Goal: Task Accomplishment & Management: Use online tool/utility

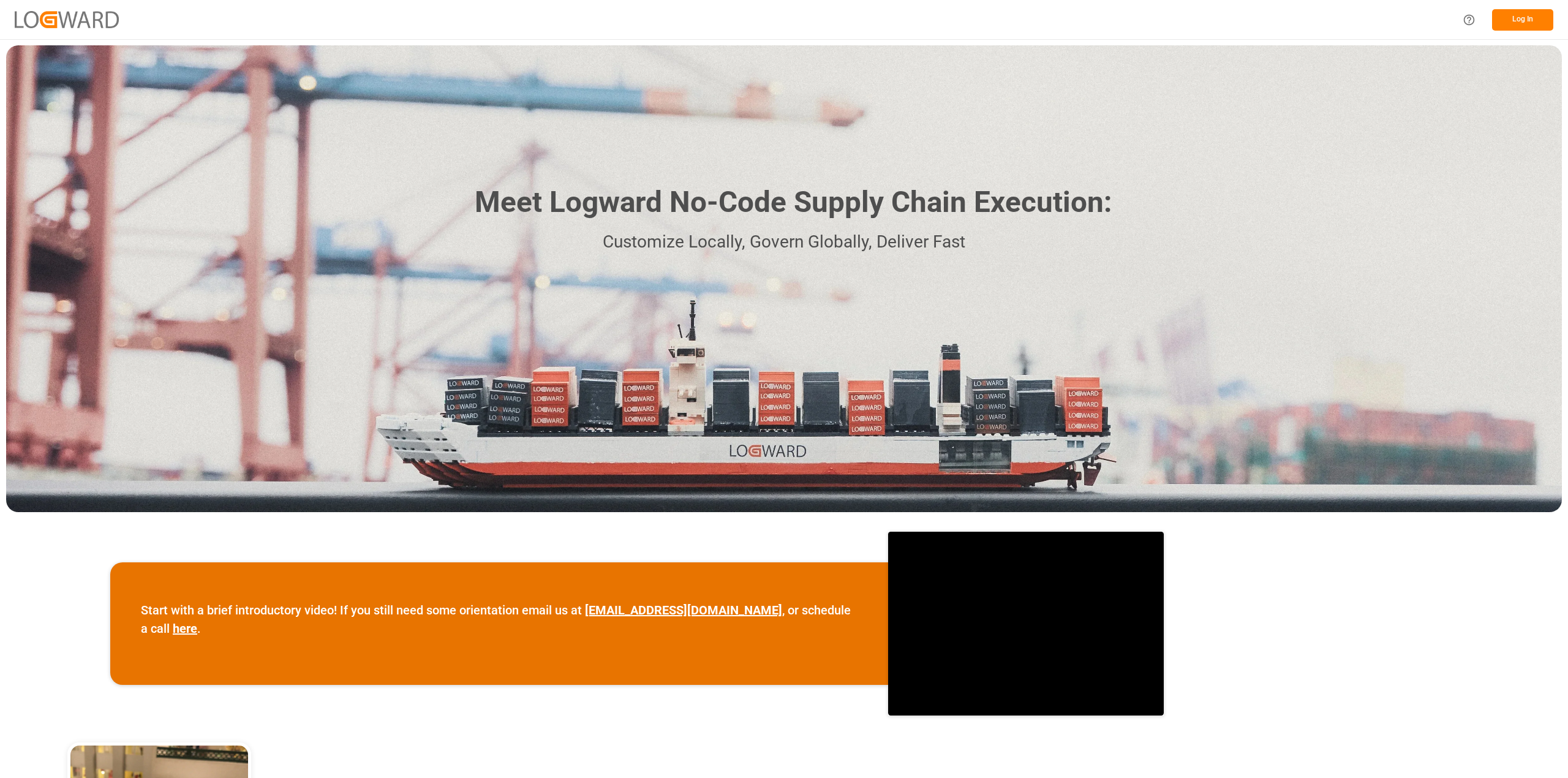
click at [1510, 15] on button "Log In" at bounding box center [1522, 19] width 61 height 21
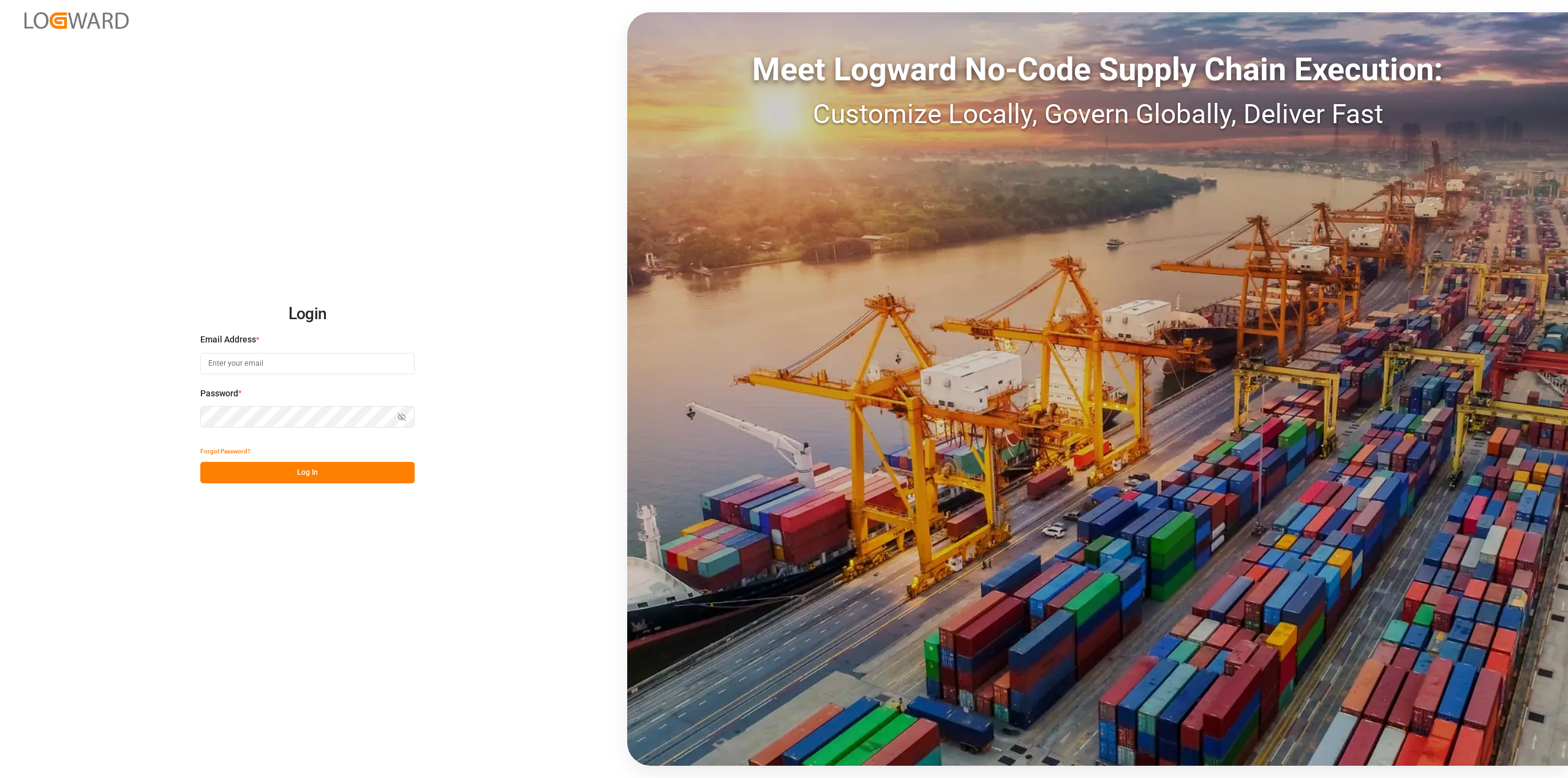
type input "[PERSON_NAME][EMAIL_ADDRESS][PERSON_NAME][DOMAIN_NAME]"
click at [316, 475] on button "Log In" at bounding box center [307, 473] width 214 height 21
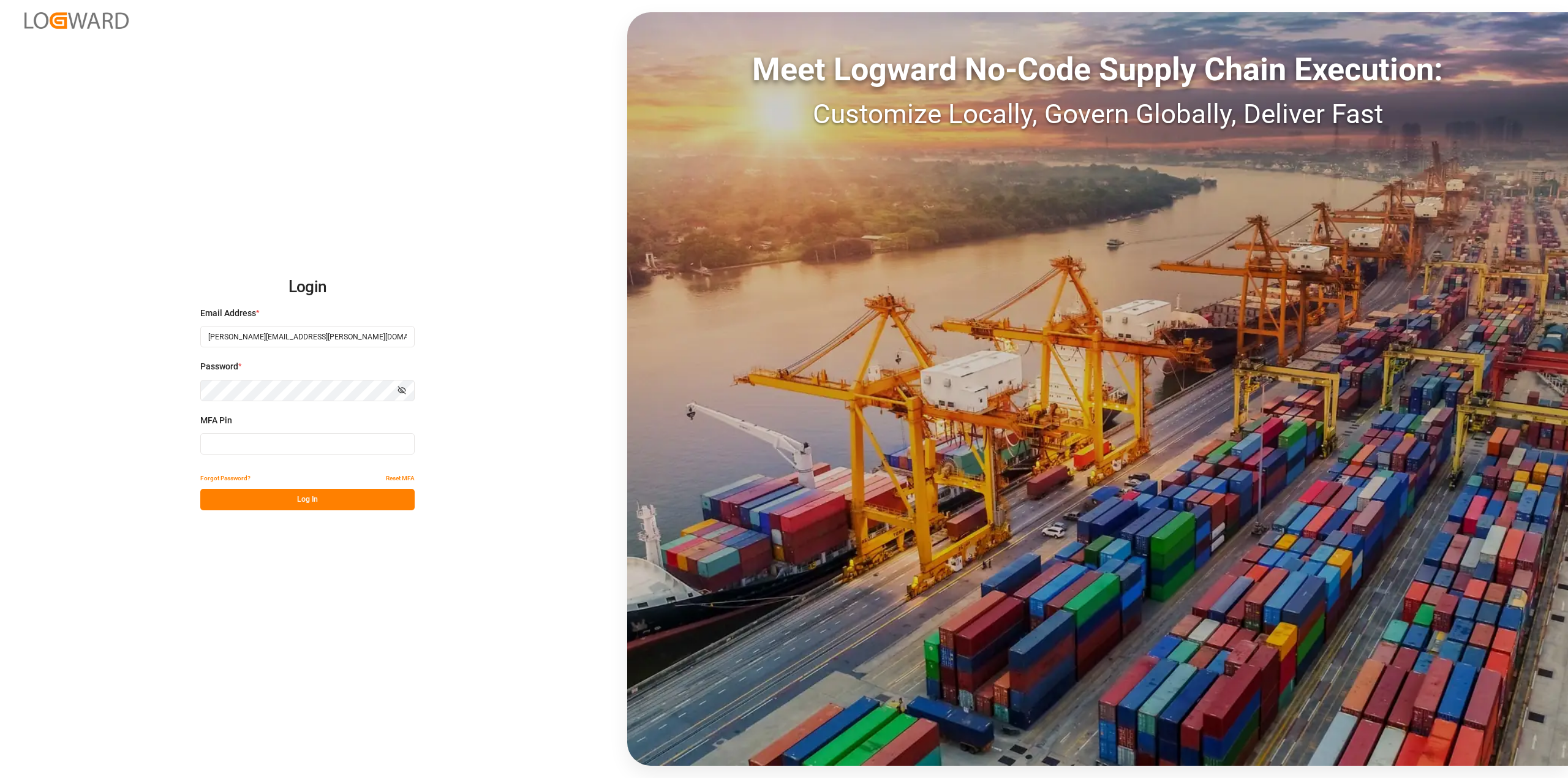
click at [312, 446] on input at bounding box center [307, 444] width 214 height 21
click at [279, 449] on input at bounding box center [307, 444] width 214 height 21
type input "184382"
click at [323, 500] on button "Log In" at bounding box center [307, 499] width 214 height 21
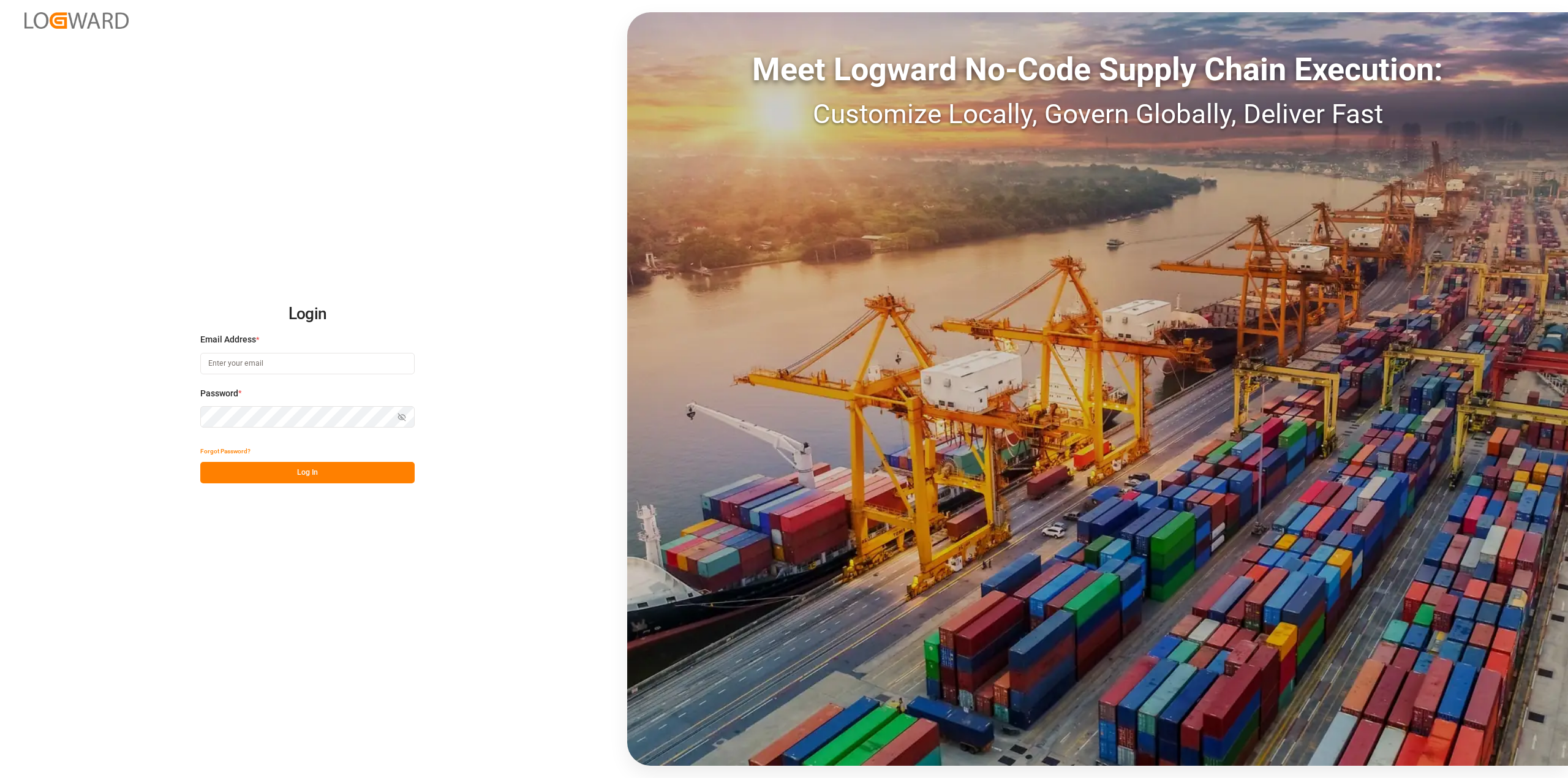
type input "[PERSON_NAME][EMAIL_ADDRESS][PERSON_NAME][DOMAIN_NAME]"
click at [304, 472] on button "Log In" at bounding box center [307, 473] width 214 height 21
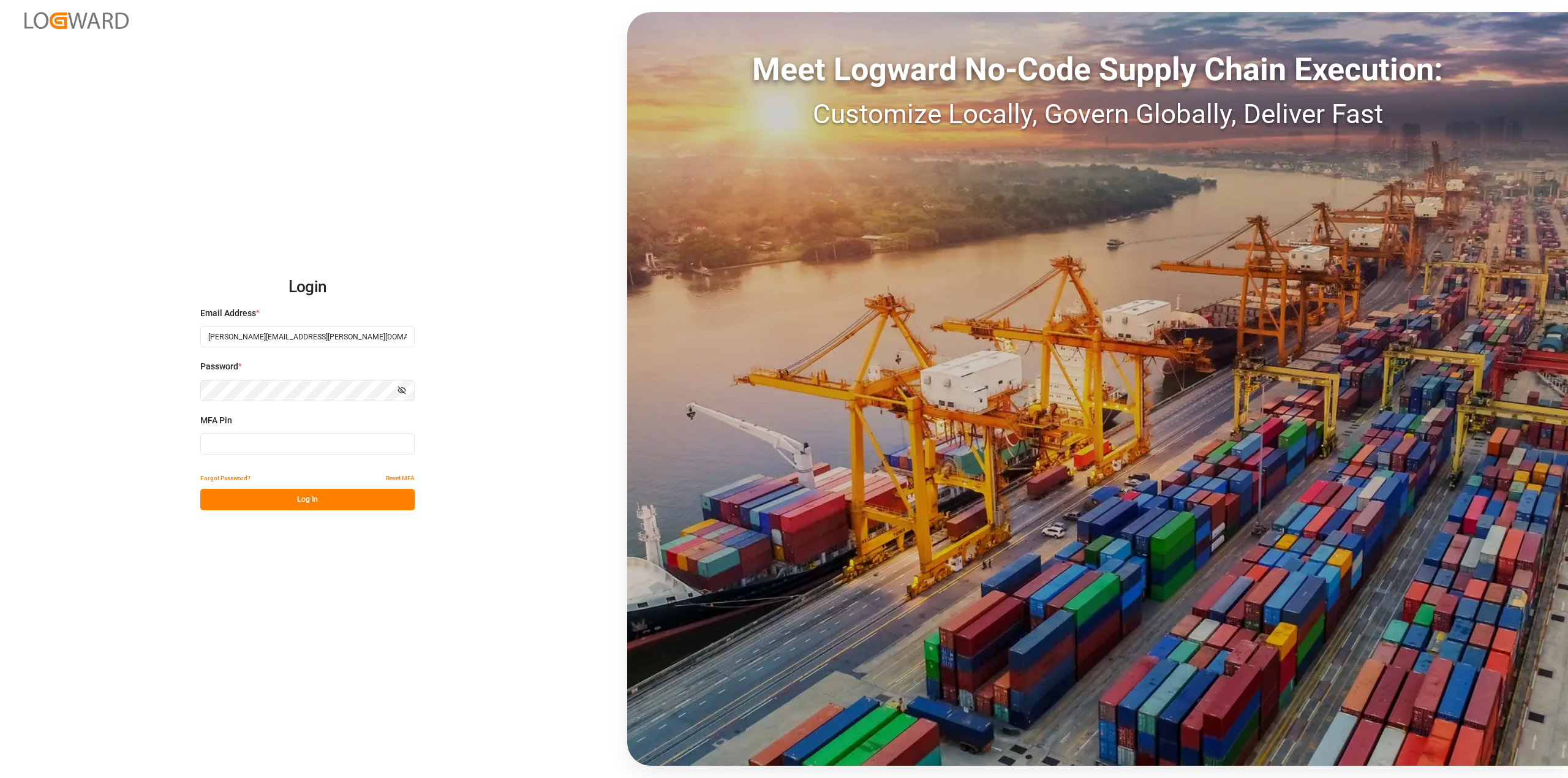
click at [283, 444] on input at bounding box center [307, 444] width 214 height 21
type input "210148"
click at [336, 505] on button "Log In" at bounding box center [307, 499] width 214 height 21
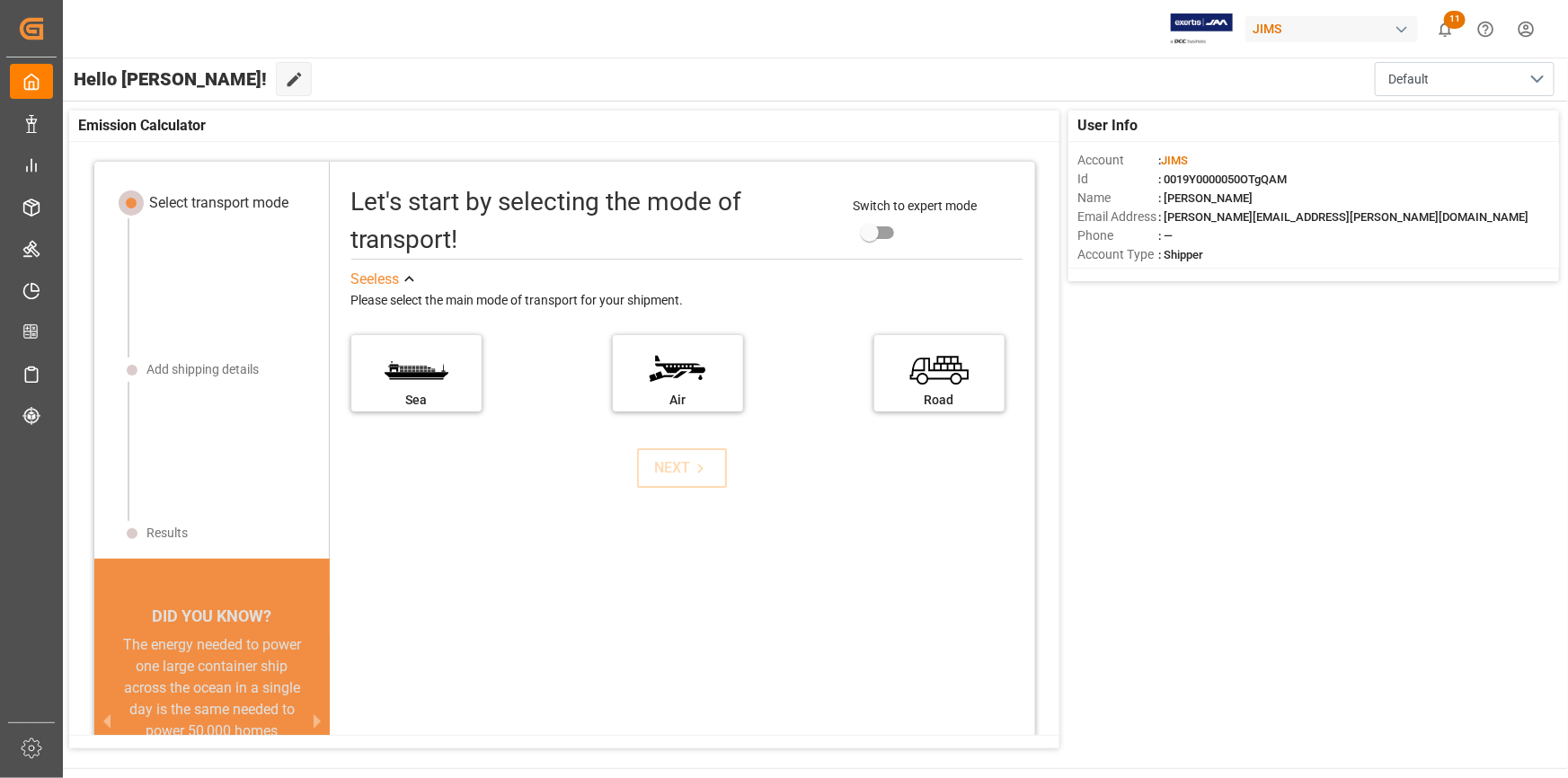
click at [1391, 29] on div "JIMS" at bounding box center [1332, 29] width 172 height 27
click at [1397, 27] on html "Created by potrace 1.15, written by [PERSON_NAME] [DATE]-[DATE] Created by potr…" at bounding box center [784, 389] width 1568 height 778
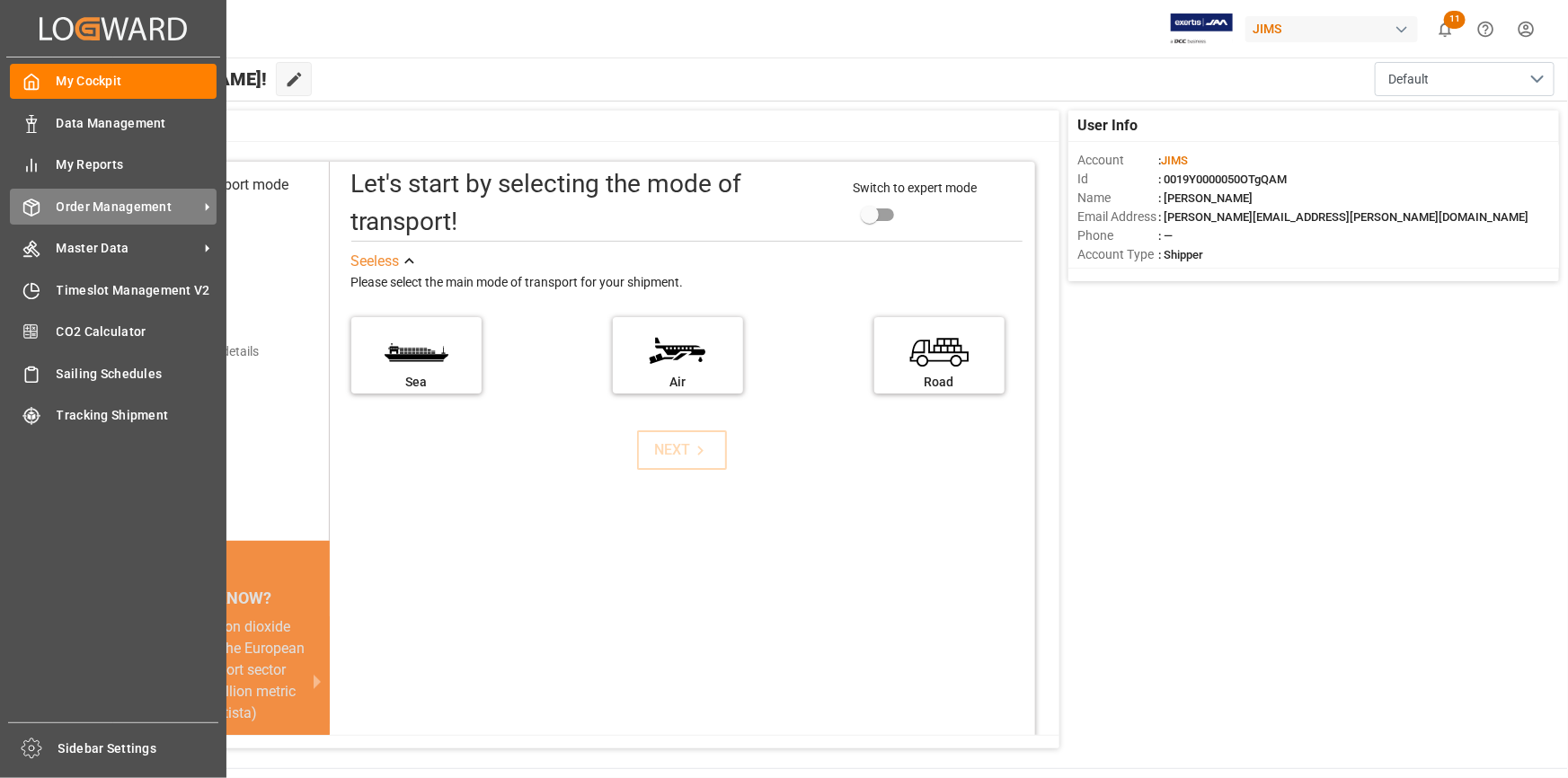
click at [80, 205] on span "Order Management" at bounding box center [128, 207] width 142 height 19
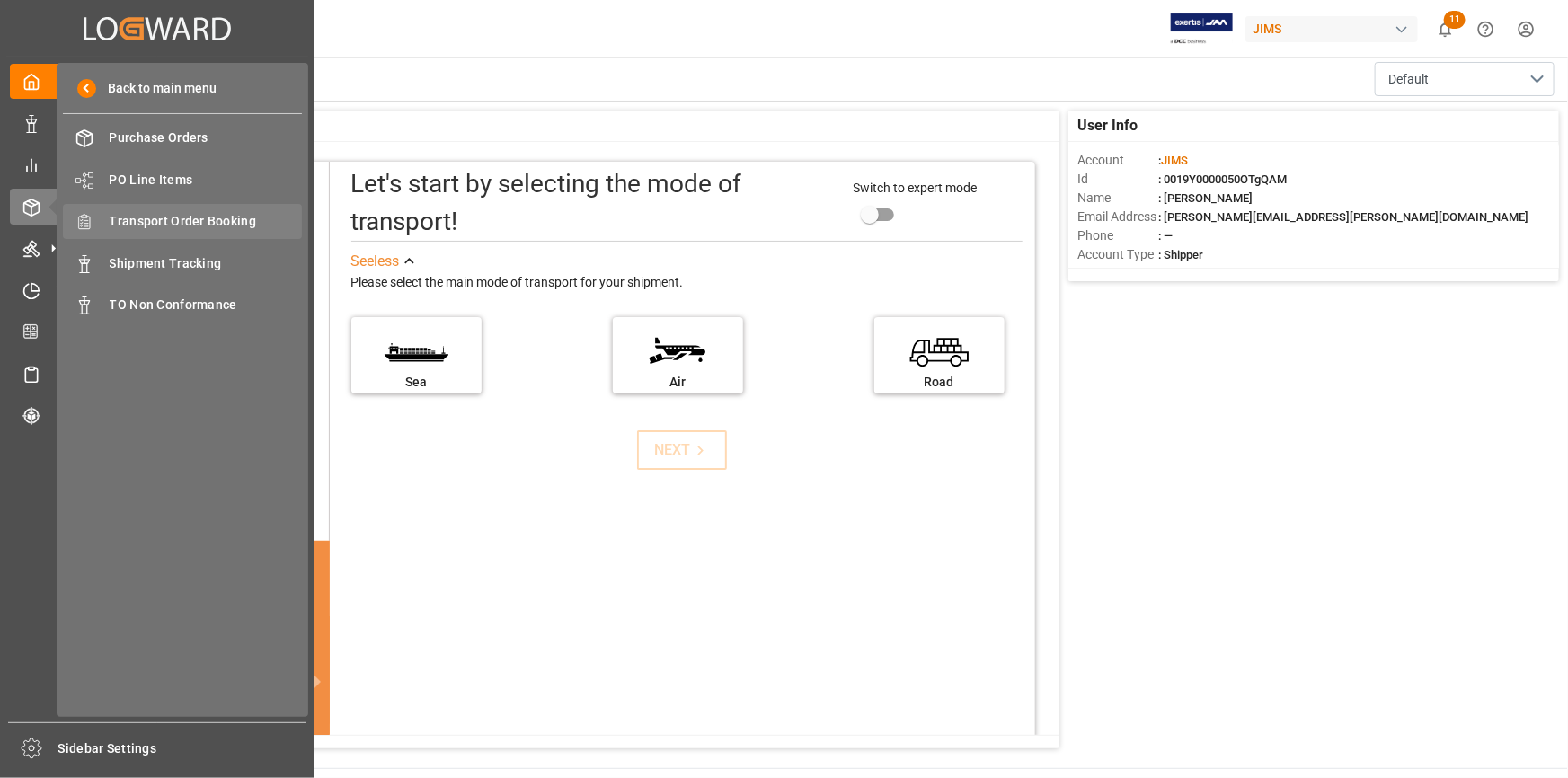
click at [204, 221] on span "Transport Order Booking" at bounding box center [206, 221] width 193 height 19
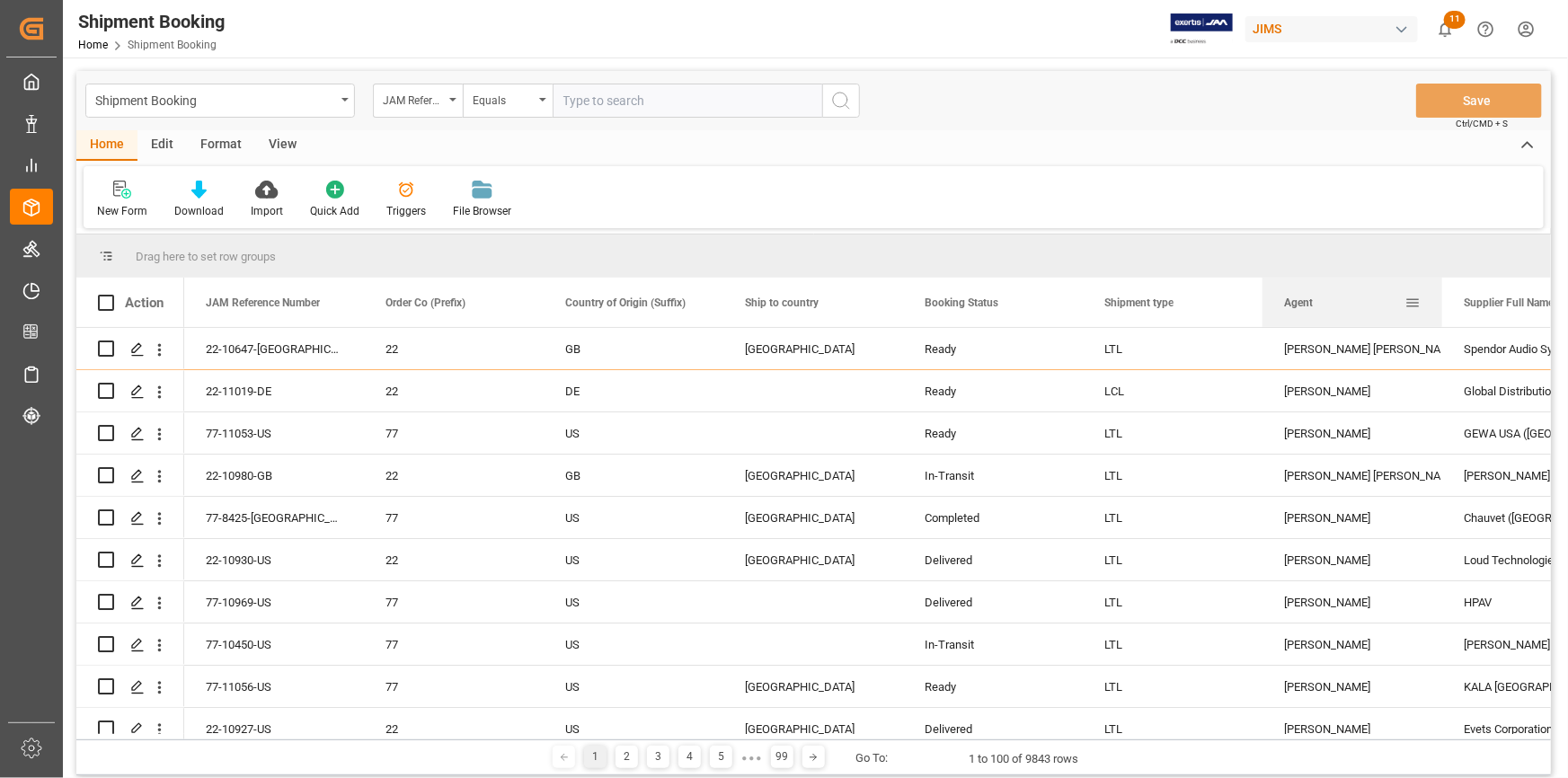
drag, startPoint x: 1332, startPoint y: 309, endPoint x: 1336, endPoint y: 288, distance: 21.4
click at [1338, 278] on div "Agent" at bounding box center [1344, 302] width 120 height 49
